Goal: Information Seeking & Learning: Learn about a topic

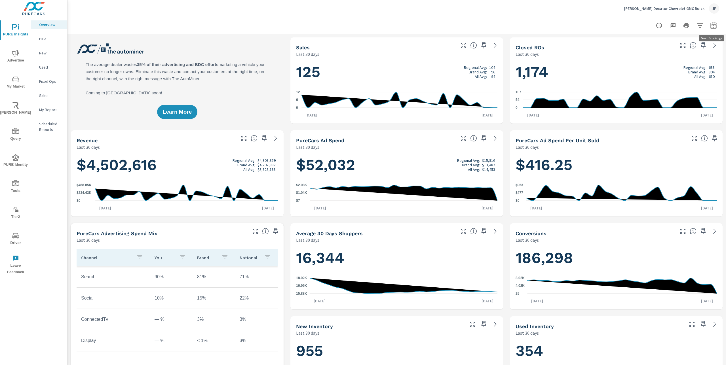
click at [714, 26] on icon "button" at bounding box center [713, 25] width 7 height 7
click at [682, 55] on select "Custom Yesterday Last week Last 7 days Last 14 days Last 30 days Last 45 days L…" at bounding box center [667, 49] width 57 height 11
select select "custom"
click at [639, 44] on select "Custom Yesterday Last week Last 7 days Last 14 days Last 30 days Last 45 days L…" at bounding box center [667, 49] width 57 height 11
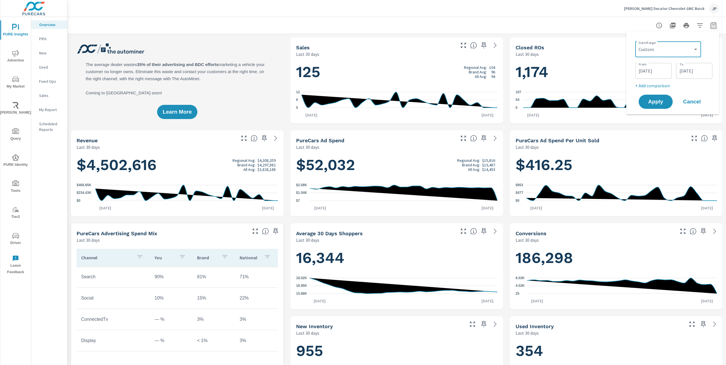
click at [654, 74] on input "09/13/2025" at bounding box center [653, 70] width 32 height 11
click at [582, 86] on icon "button" at bounding box center [582, 86] width 3 height 2
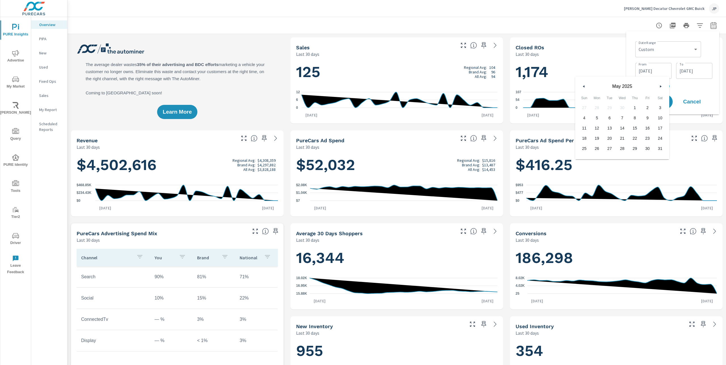
click at [582, 86] on icon "button" at bounding box center [582, 86] width 3 height 2
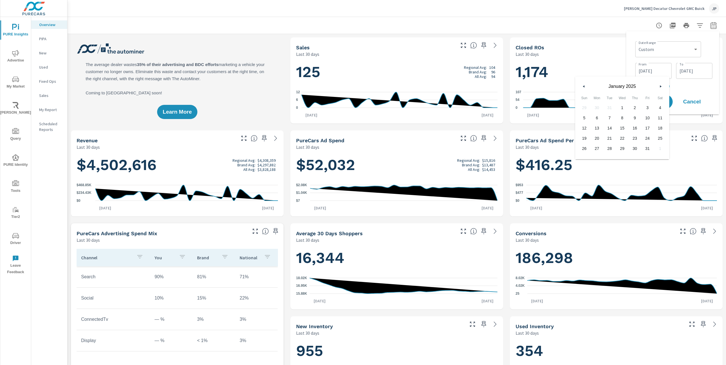
click at [582, 86] on icon "button" at bounding box center [582, 86] width 3 height 2
click at [659, 84] on button "button" at bounding box center [660, 86] width 7 height 7
click at [619, 106] on span "1" at bounding box center [622, 107] width 13 height 7
type input "01/01/2025"
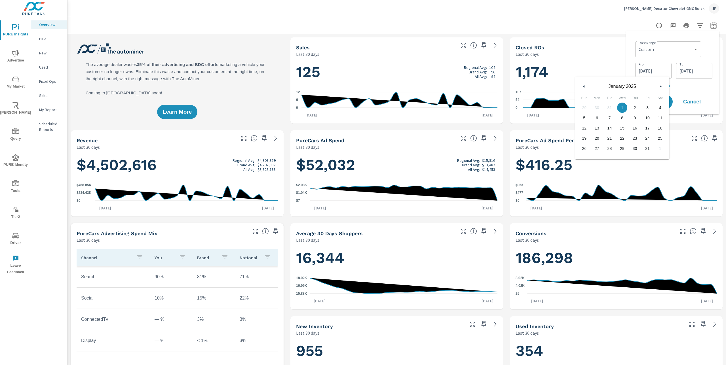
click at [706, 45] on div "Date Range Custom Yesterday Last week Last 7 days Last 14 days Last 30 days Las…" at bounding box center [673, 48] width 77 height 19
click at [654, 103] on span "Apply" at bounding box center [655, 101] width 23 height 5
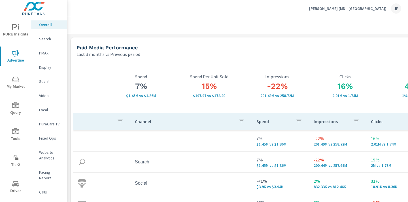
scroll to position [319, 0]
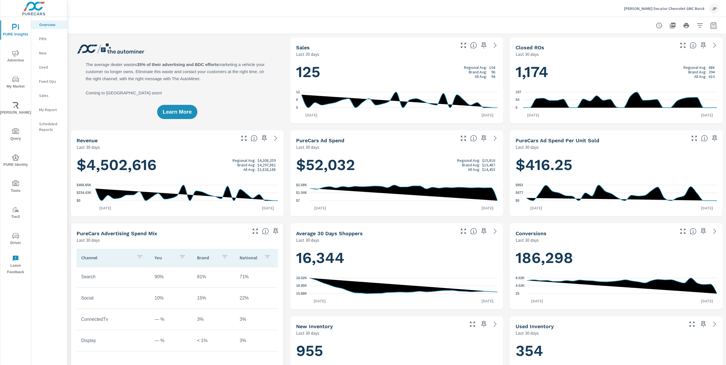
click at [19, 81] on icon "nav menu" at bounding box center [15, 79] width 7 height 5
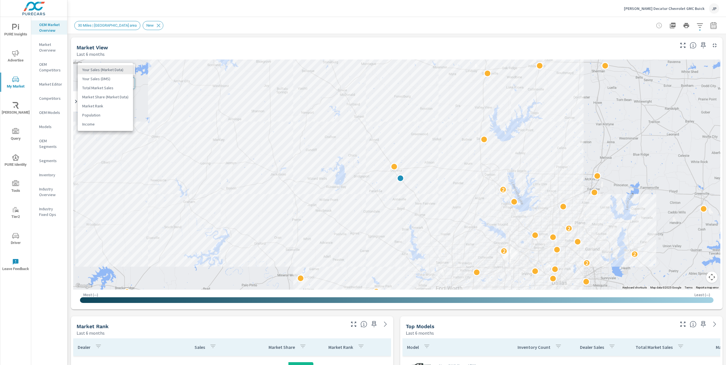
click at [108, 71] on body "PURE Insights Advertise My Market [PERSON_NAME] Query PURE Identity Tools Tier2…" at bounding box center [363, 182] width 726 height 365
click at [112, 90] on li "Total Market Sales" at bounding box center [105, 87] width 55 height 9
click at [700, 25] on icon "button" at bounding box center [699, 25] width 6 height 4
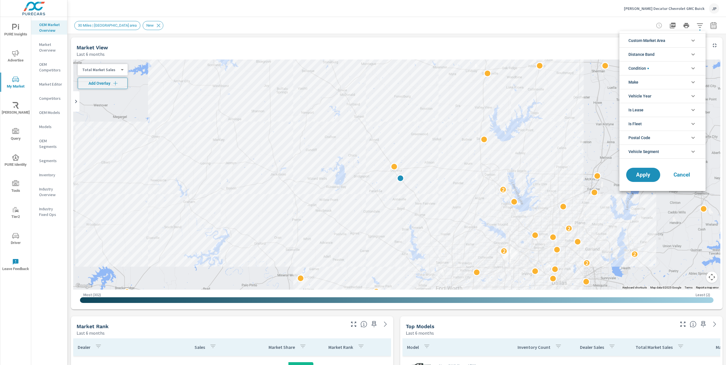
click at [675, 41] on li "Custom Market Area" at bounding box center [662, 40] width 86 height 14
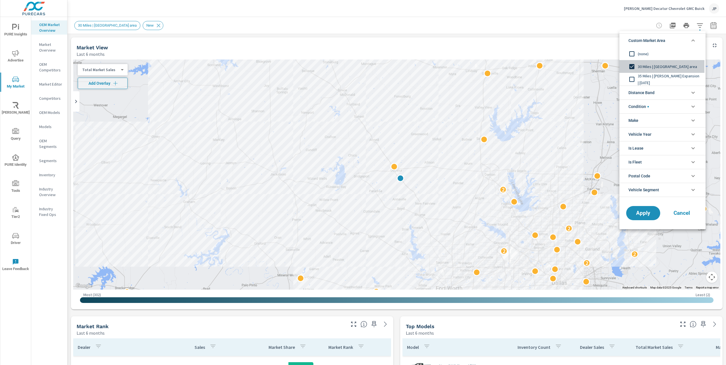
click at [630, 68] on input "filter options" at bounding box center [632, 67] width 12 height 12
click at [632, 52] on input "filter options" at bounding box center [632, 54] width 12 height 12
click at [638, 215] on span "Apply" at bounding box center [642, 213] width 23 height 5
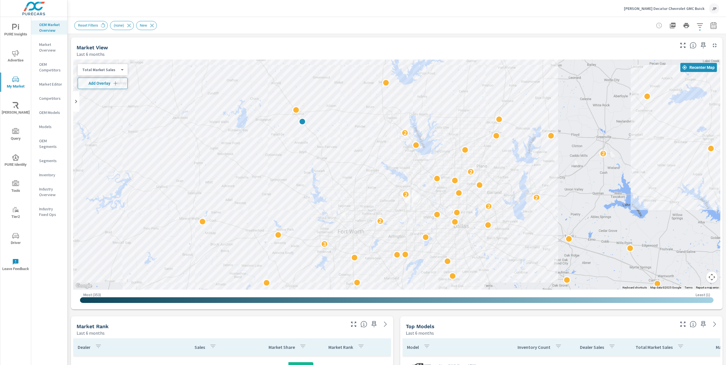
drag, startPoint x: 656, startPoint y: 236, endPoint x: 557, endPoint y: 179, distance: 113.9
click at [557, 179] on div "2 3 2 2 2 2 2 2 2 2" at bounding box center [661, 322] width 726 height 408
click at [700, 25] on icon "button" at bounding box center [699, 25] width 6 height 4
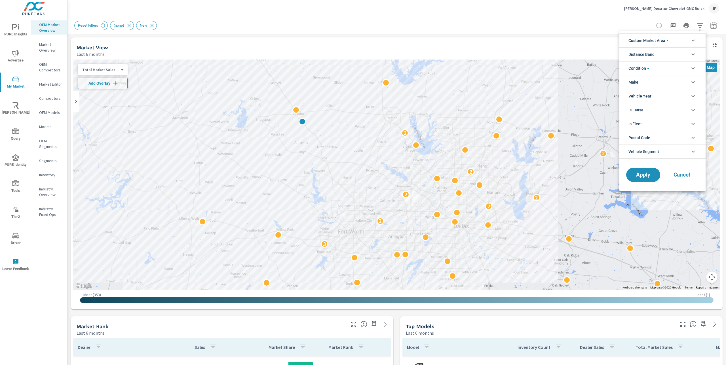
click at [677, 81] on li "Make" at bounding box center [662, 82] width 86 height 14
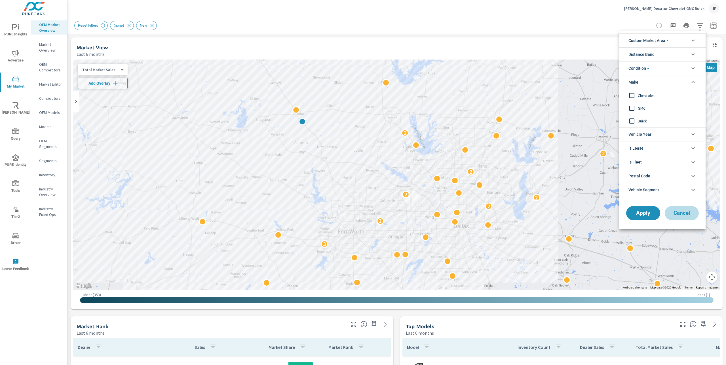
click at [687, 212] on span "Cancel" at bounding box center [681, 213] width 23 height 5
